Goal: Transaction & Acquisition: Purchase product/service

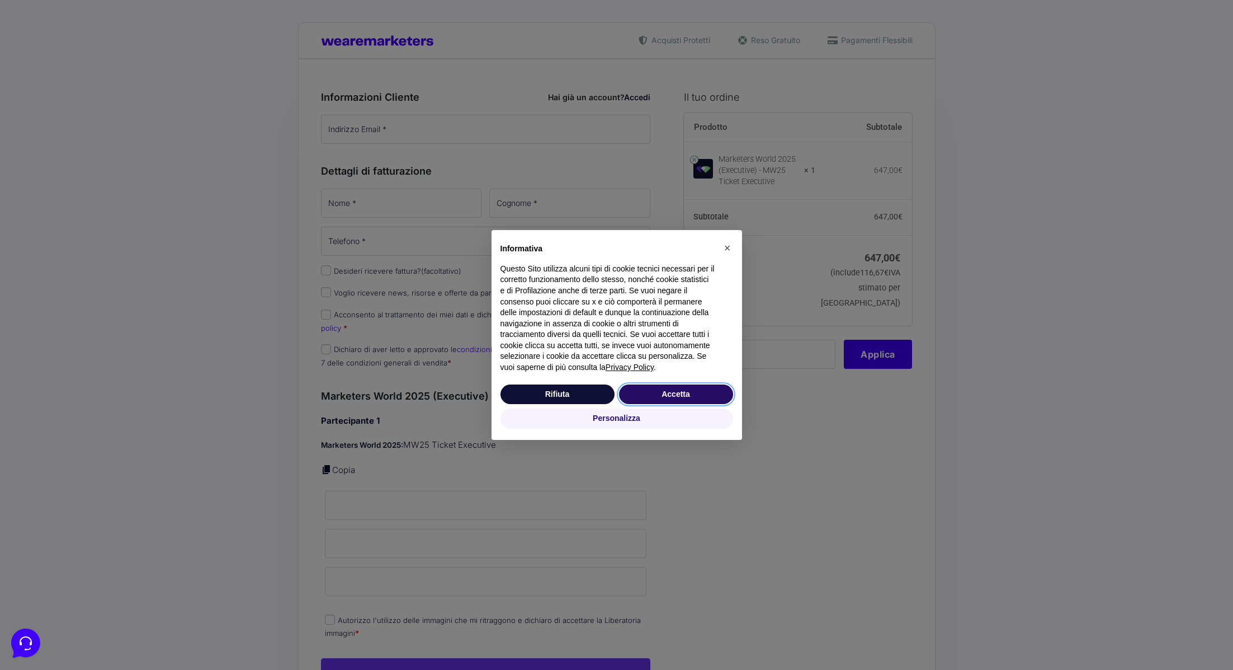
click at [696, 392] on button "Accetta" at bounding box center [676, 394] width 114 height 20
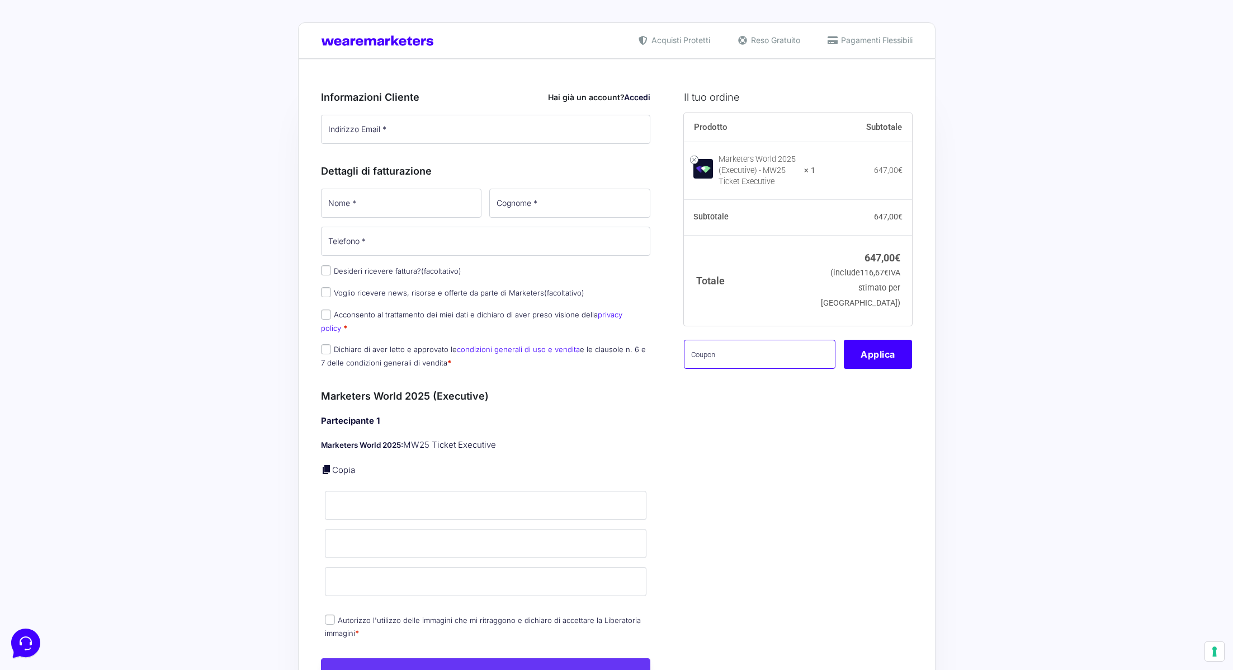
click at [738, 360] on input "text" at bounding box center [760, 354] width 152 height 29
paste input "MRK100OFFMWTEST"
type input "MRK100OFFMWTEST"
click at [418, 128] on input "Indirizzo Email *" at bounding box center [486, 129] width 330 height 29
type input "[PERSON_NAME][EMAIL_ADDRESS][DOMAIN_NAME]"
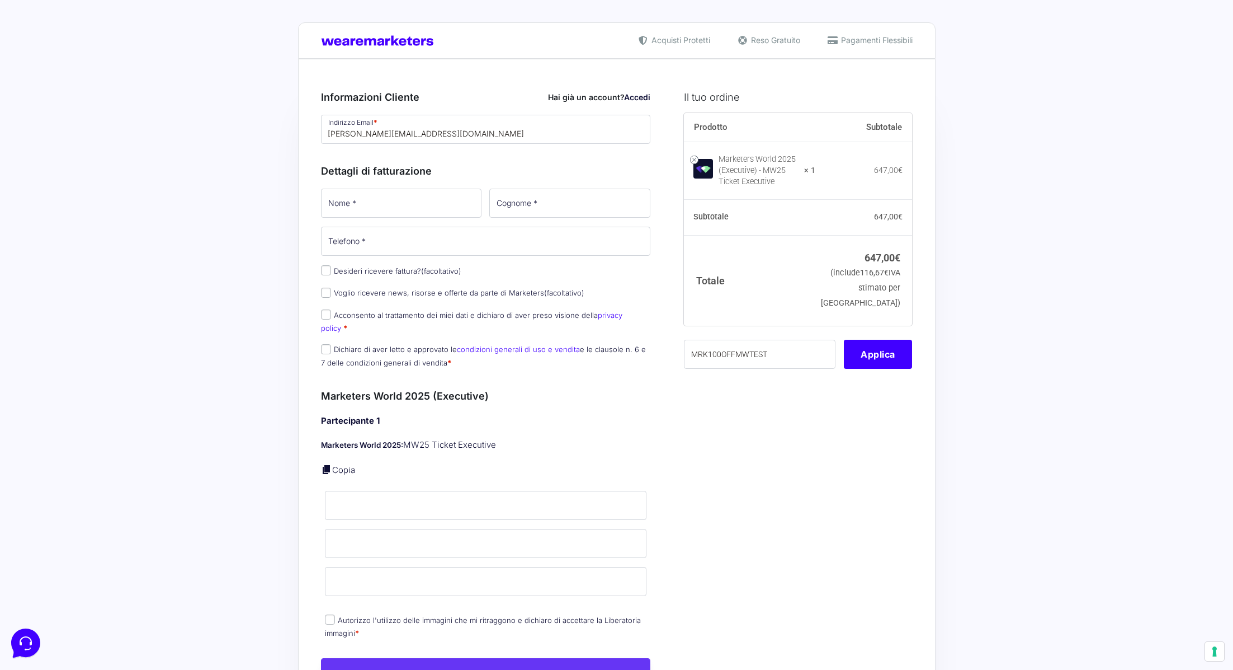
click at [275, 162] on div "Acquisti Protetti Reso Gratuito Pagamenti Flessibili Riepilogo Ordine 647,00 € …" at bounding box center [616, 647] width 1233 height 1294
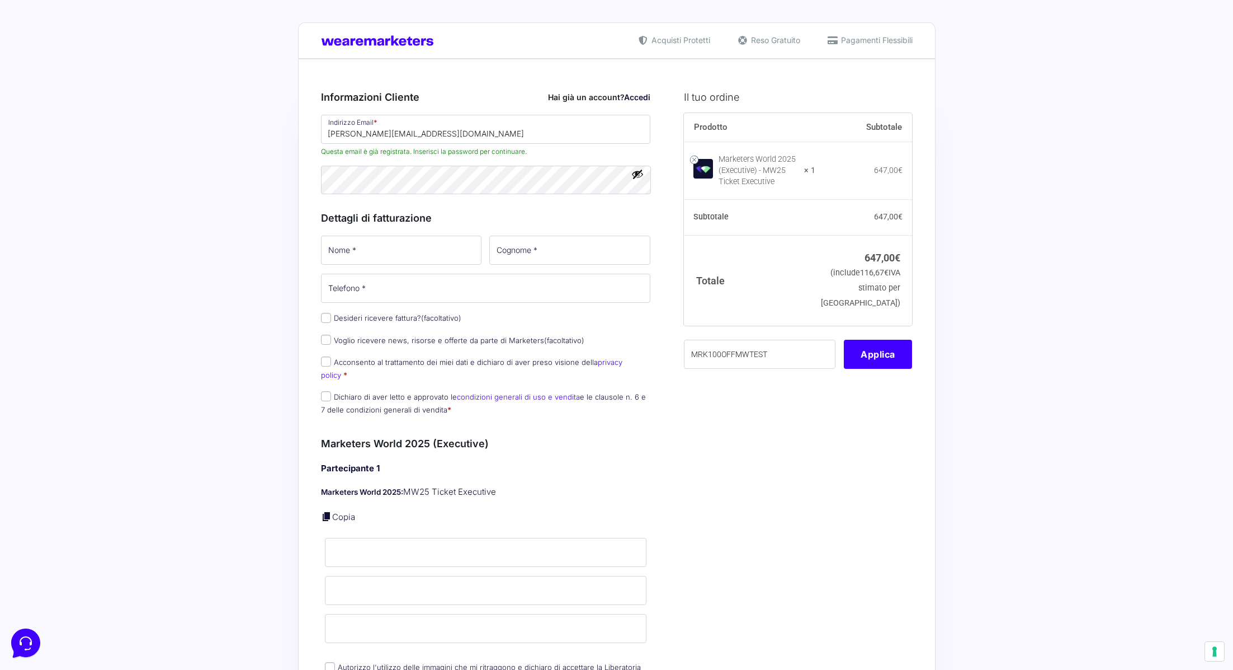
click at [388, 208] on div "Informazioni Cliente Hai già un account? Accedi Indirizzo Email * V.vecchio@wea…" at bounding box center [486, 250] width 330 height 346
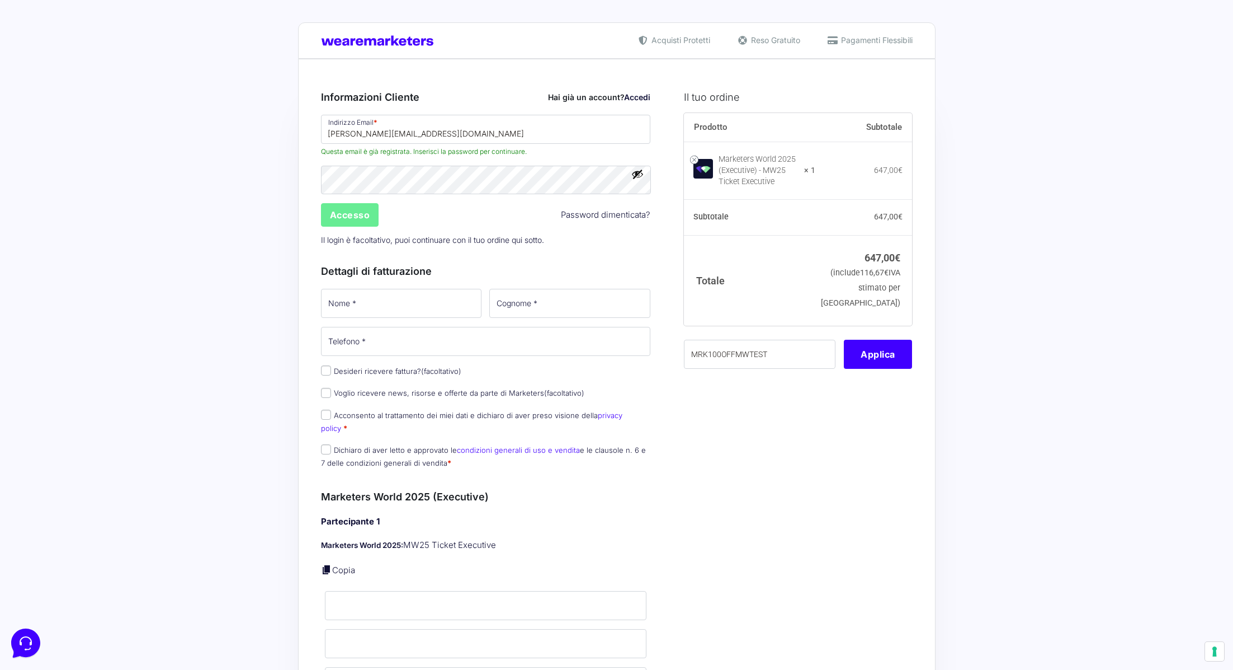
click at [387, 198] on div "Password * Accesso Password dimenticata? Il login è facoltativo, puoi continuar…" at bounding box center [486, 207] width 338 height 87
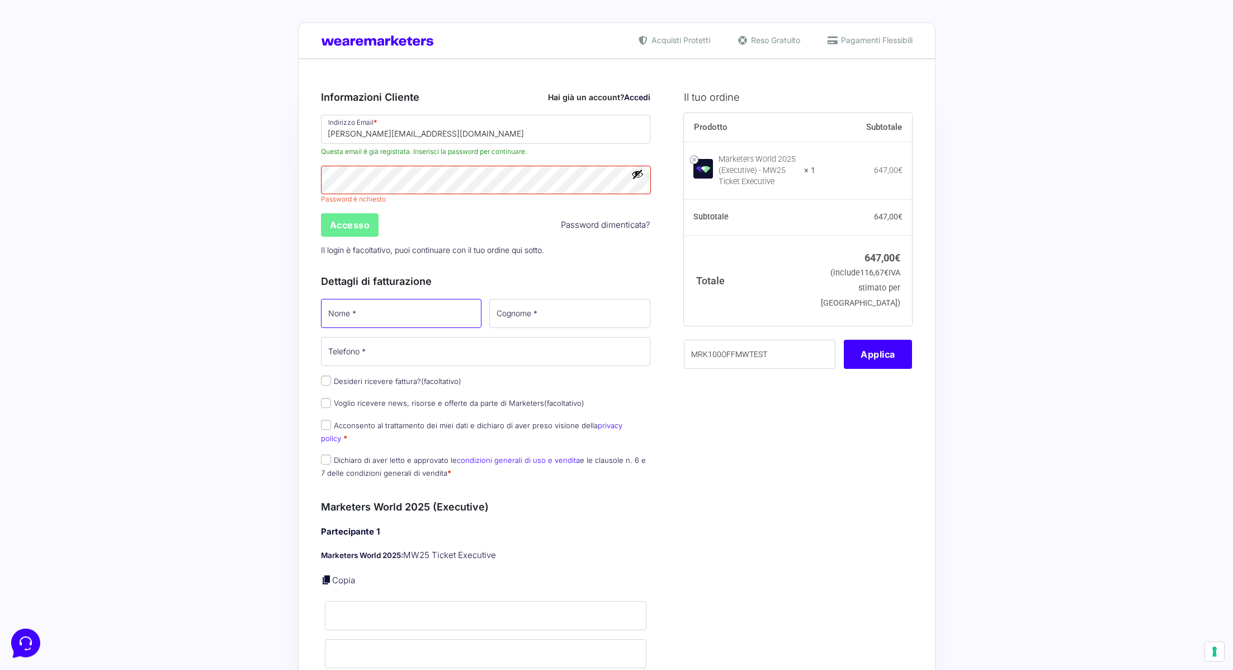
click at [397, 309] on input "Nome *" at bounding box center [401, 313] width 161 height 29
type input "vittoria"
type input "vecchio"
click at [378, 337] on input "Telefono *" at bounding box center [486, 351] width 330 height 29
type input "3401560075"
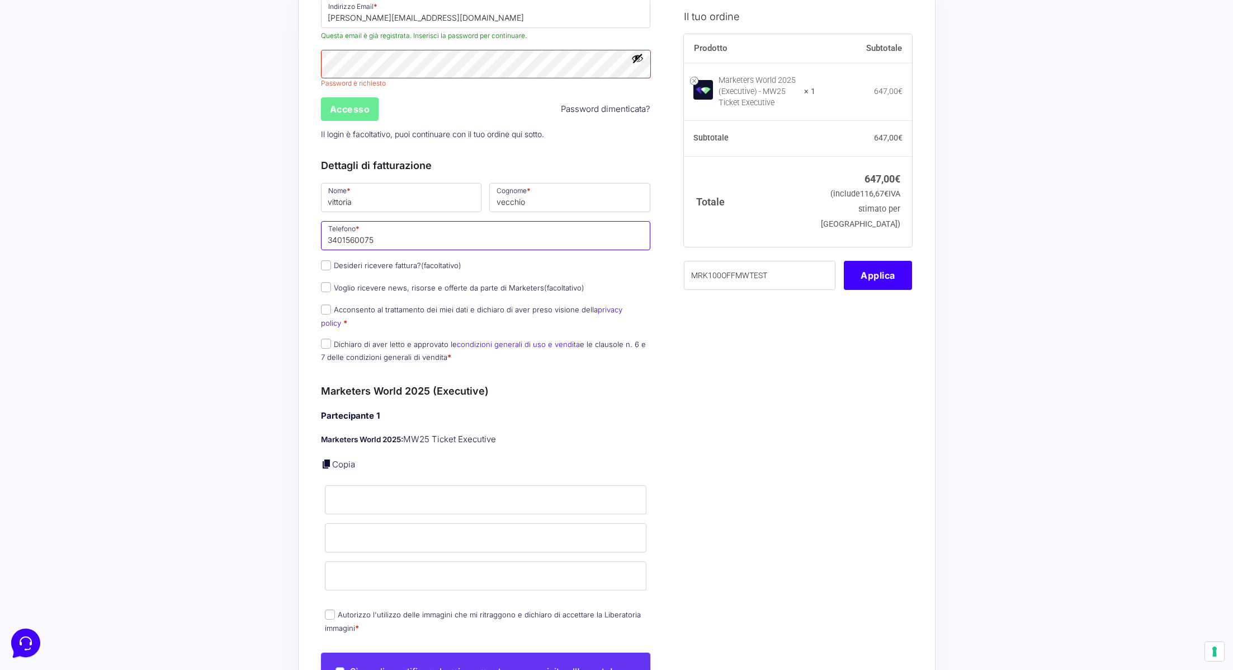
scroll to position [126, 0]
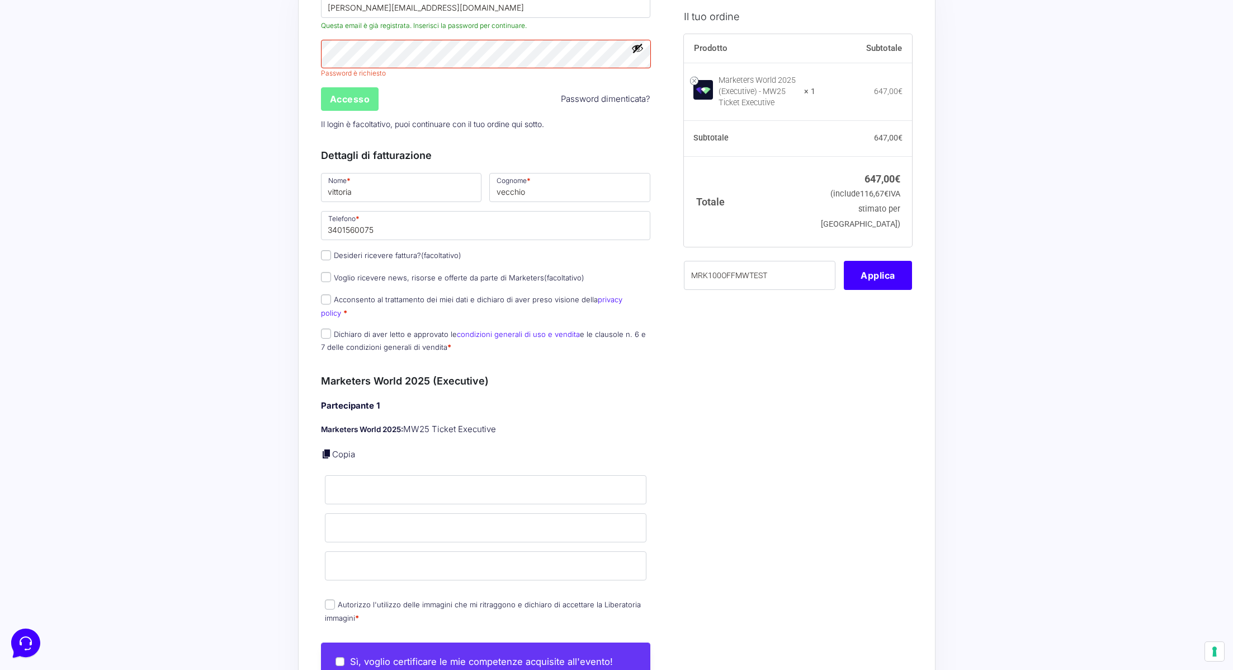
click at [341, 449] on link "Copia" at bounding box center [343, 454] width 23 height 11
type input "vittoria"
type input "vecchio"
type input "[PERSON_NAME][EMAIL_ADDRESS][DOMAIN_NAME]"
click at [465, 659] on div "Sì, voglio certificare le mie competenze acquisite all'evento!" at bounding box center [486, 661] width 329 height 37
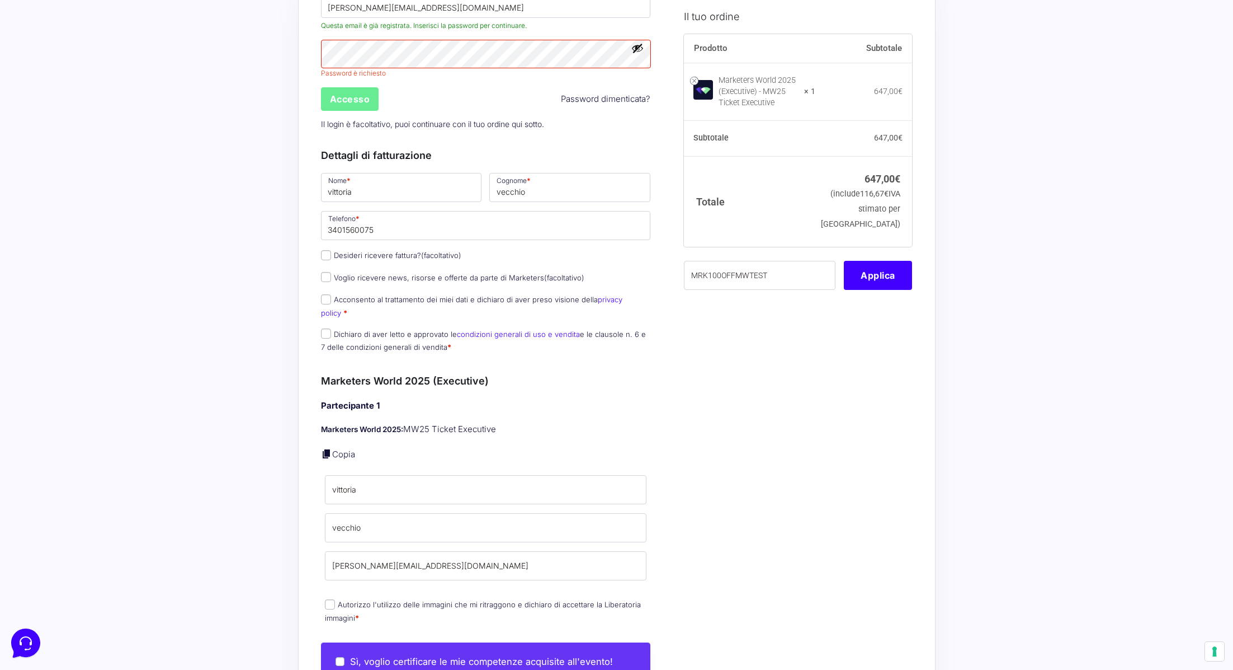
click at [323, 596] on p "Autorizzo l'utilizzo delle immagini che mi ritraggono e dichiaro di accettare l…" at bounding box center [486, 610] width 330 height 29
click at [328, 599] on input "Autorizzo l'utilizzo delle immagini che mi ritraggono e dichiaro di accettare l…" at bounding box center [330, 604] width 10 height 10
checkbox input "true"
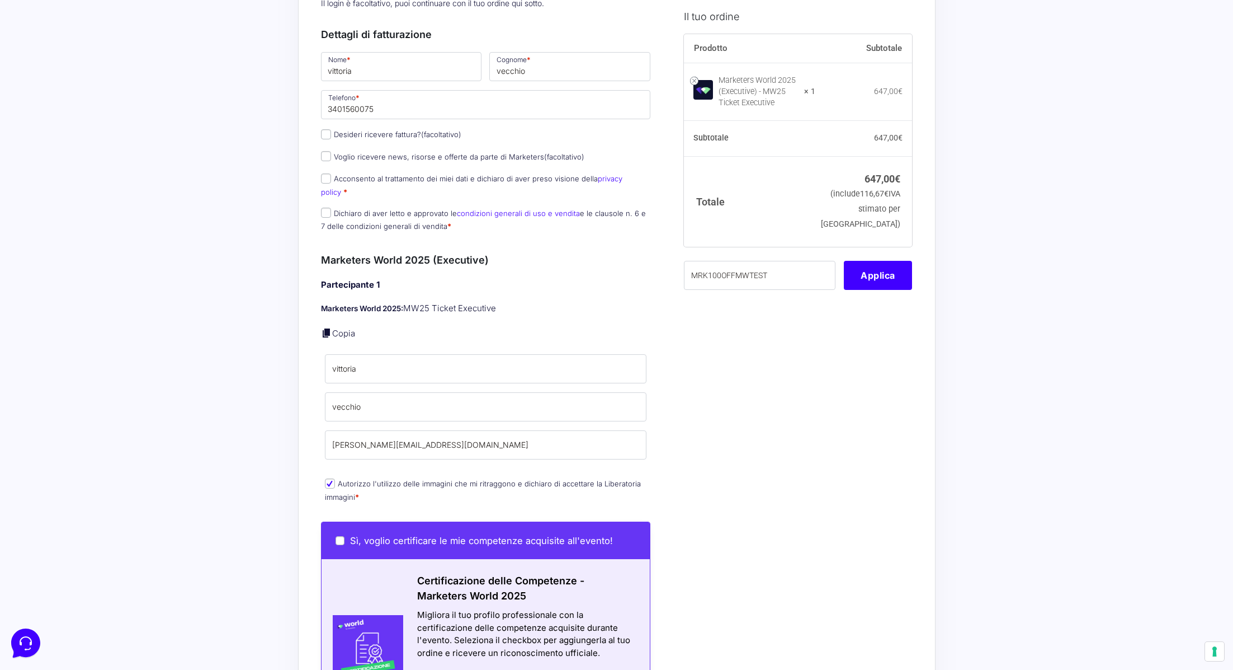
scroll to position [791, 0]
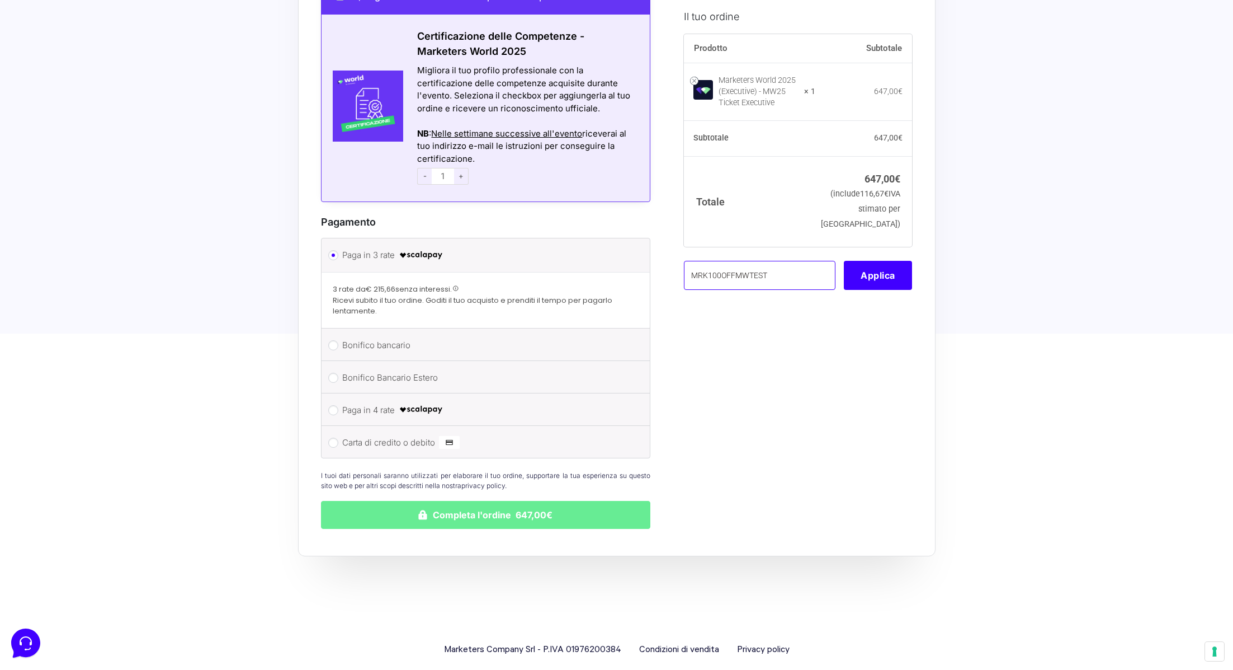
click at [778, 284] on input "MRK100OFFMWTEST" at bounding box center [760, 274] width 152 height 29
click at [864, 289] on button "Applica" at bounding box center [878, 274] width 68 height 29
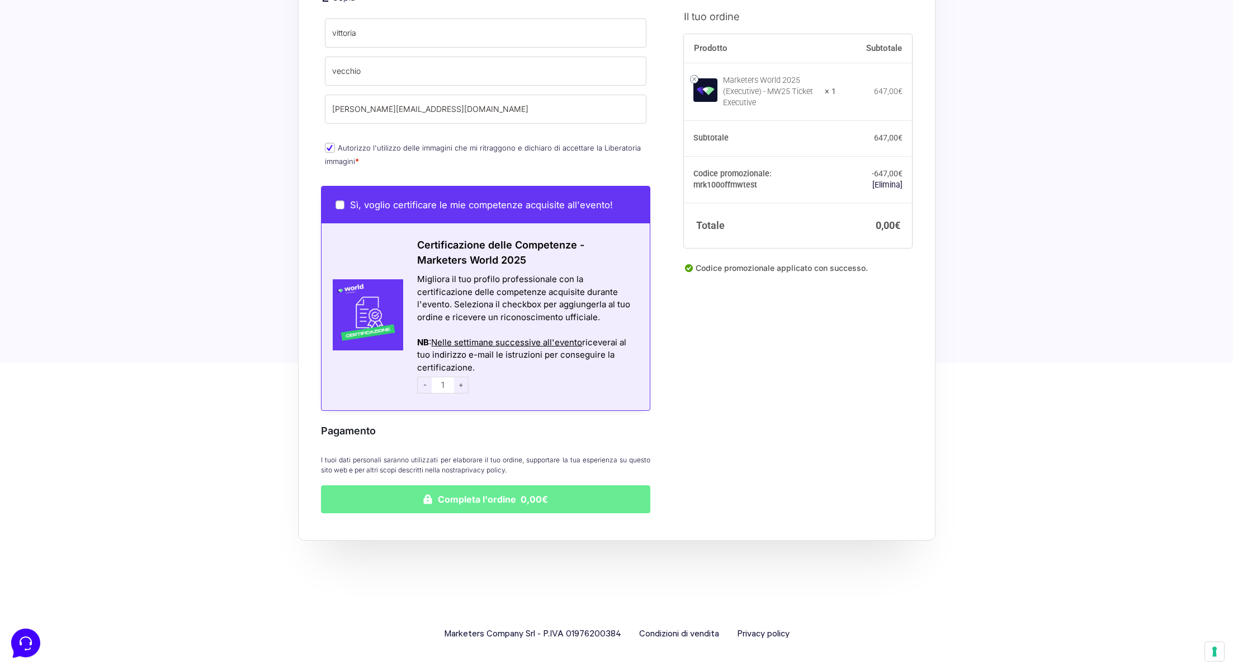
scroll to position [567, 0]
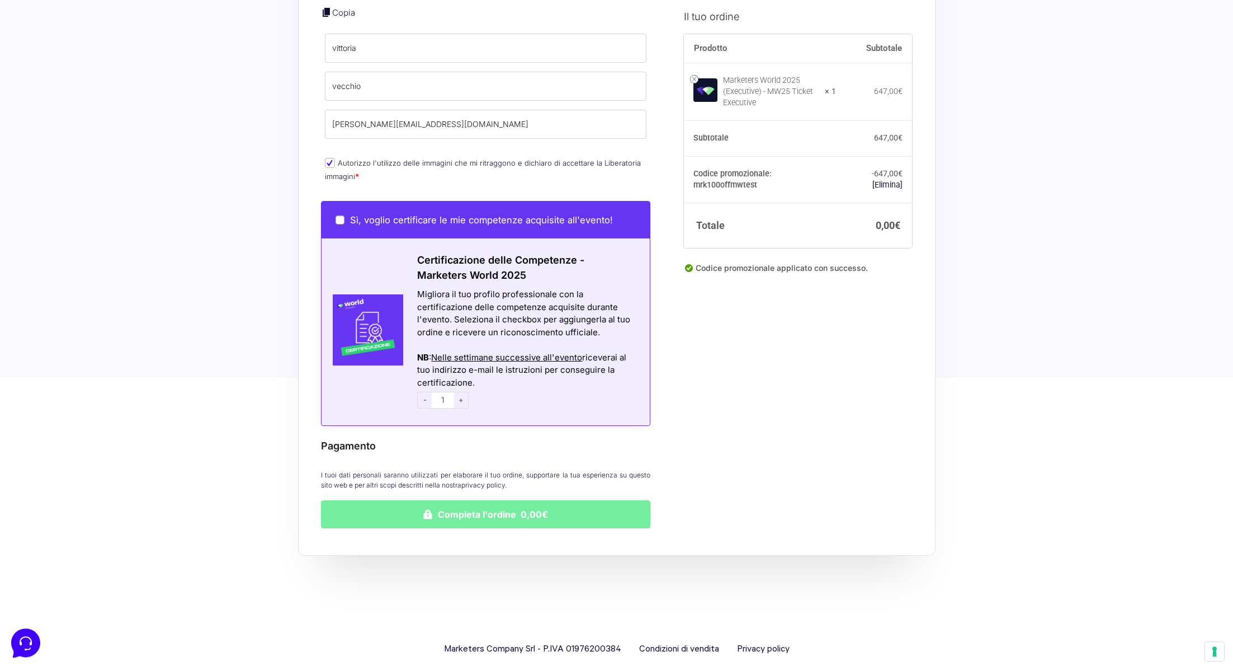
click at [549, 500] on button "Completa l'ordine 0,00€" at bounding box center [486, 514] width 330 height 28
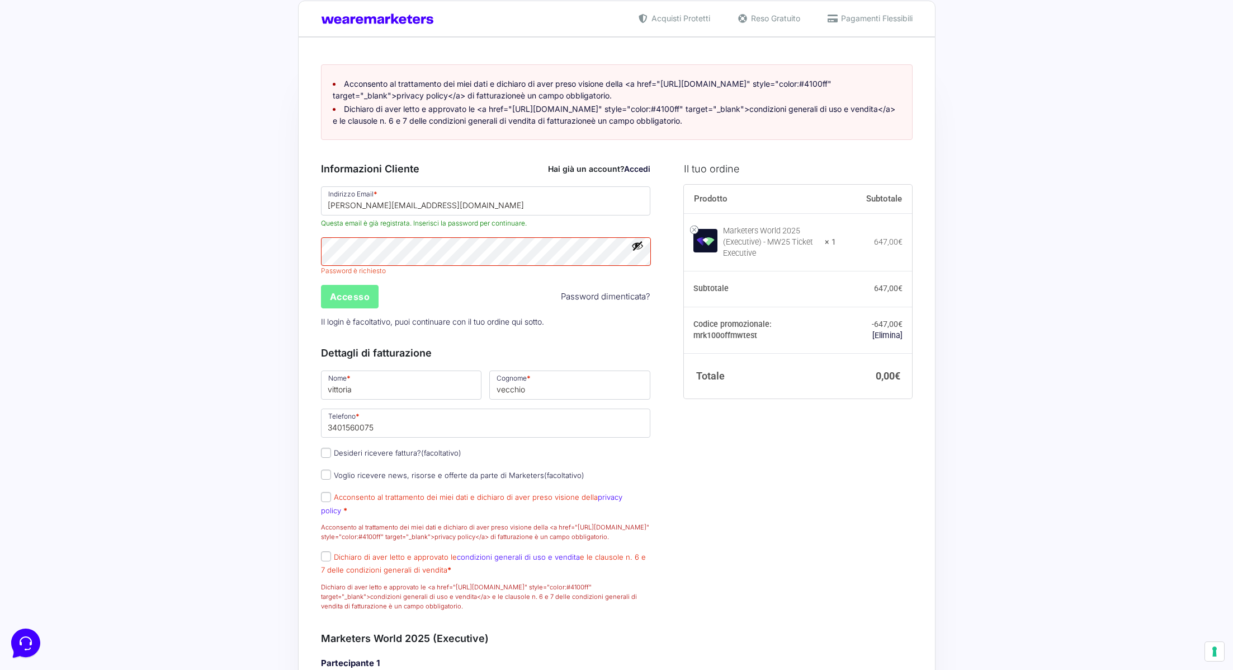
scroll to position [20, 0]
click at [326, 503] on input "Acconsento al trattamento dei miei dati e dichiaro di aver preso visione della …" at bounding box center [326, 498] width 10 height 10
checkbox input "true"
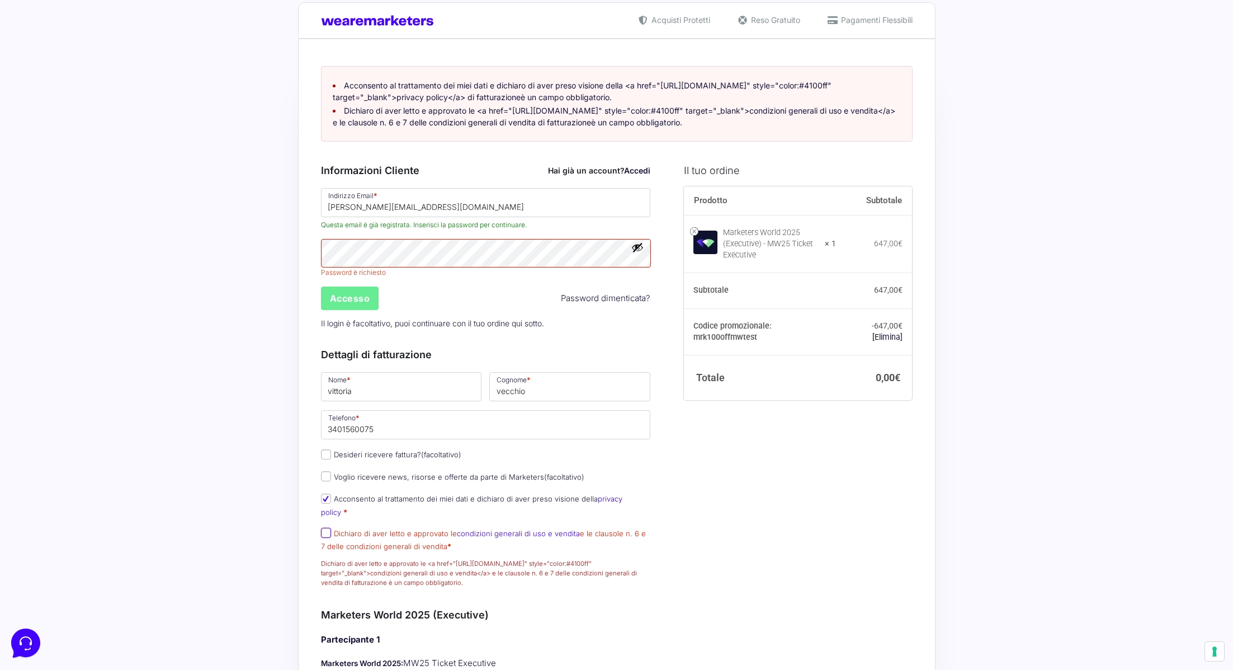
click at [324, 534] on input "Dichiaro di aver letto e approvato le condizioni generali di uso e vendita e le…" at bounding box center [326, 532] width 10 height 10
checkbox input "true"
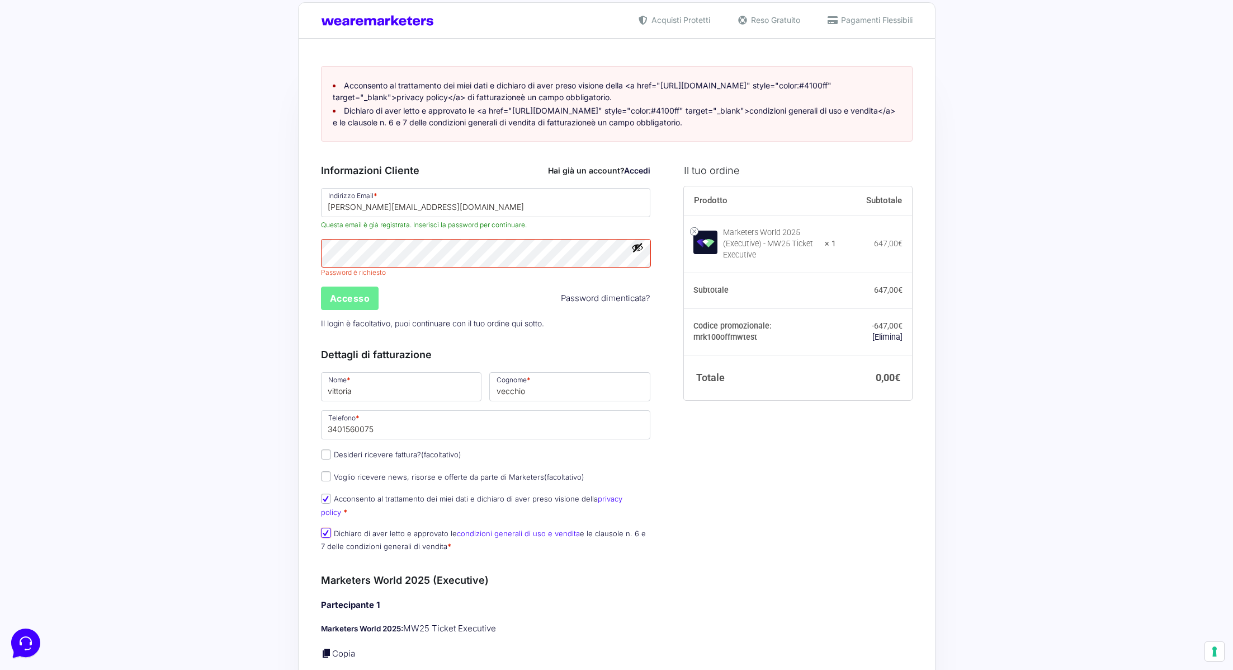
scroll to position [673, 0]
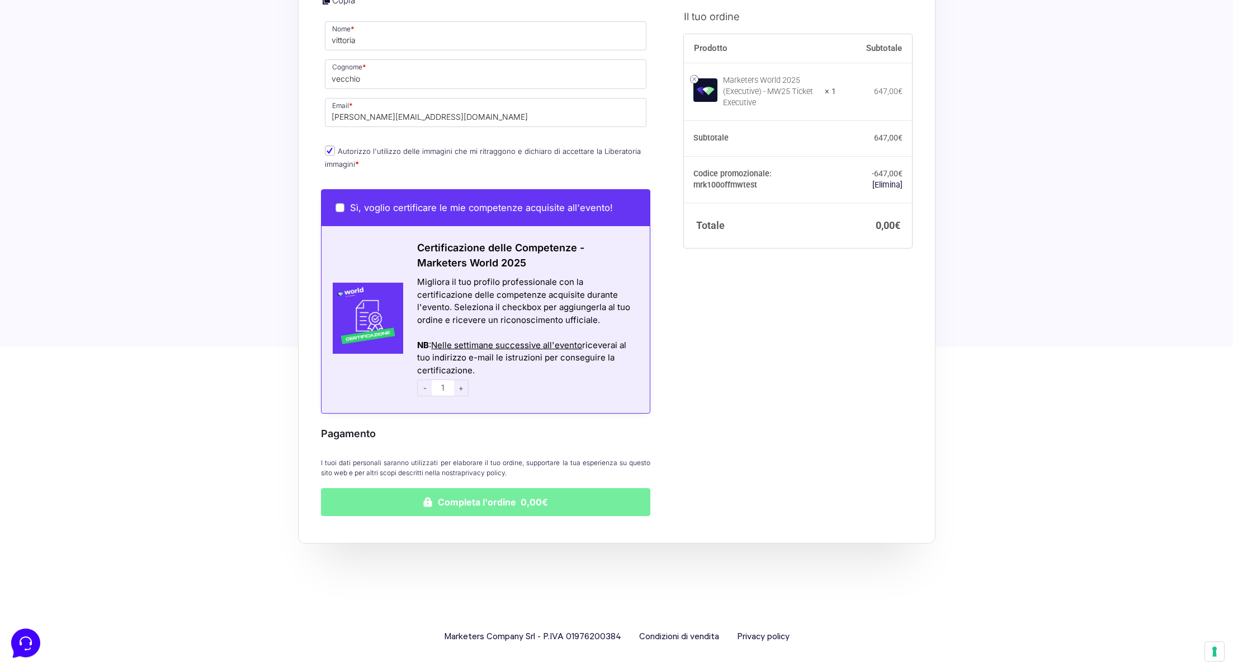
click at [484, 504] on button "Completa l'ordine 0,00€" at bounding box center [486, 502] width 330 height 28
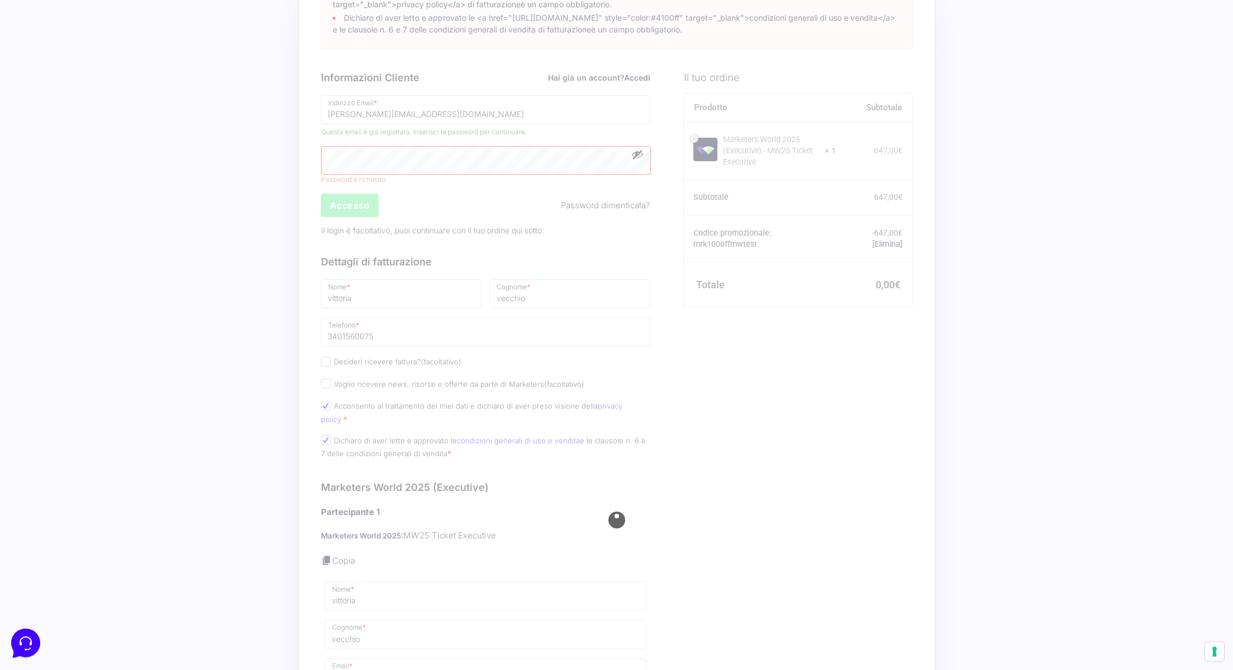
scroll to position [111, 0]
